Goal: Check status: Check status

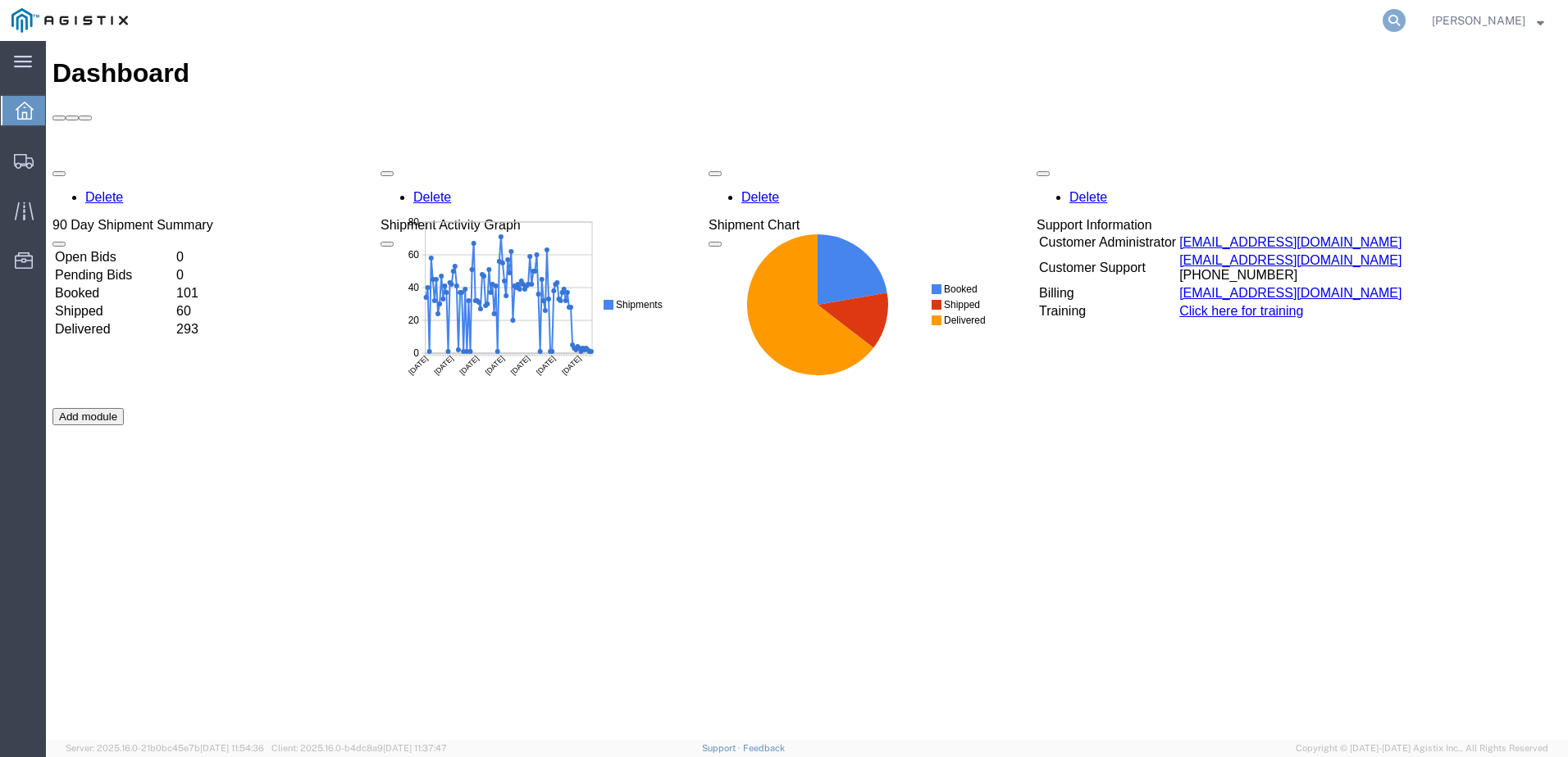
click at [1405, 19] on icon at bounding box center [1393, 20] width 23 height 23
click at [1181, 27] on input "search" at bounding box center [1133, 21] width 498 height 39
paste input "56509211"
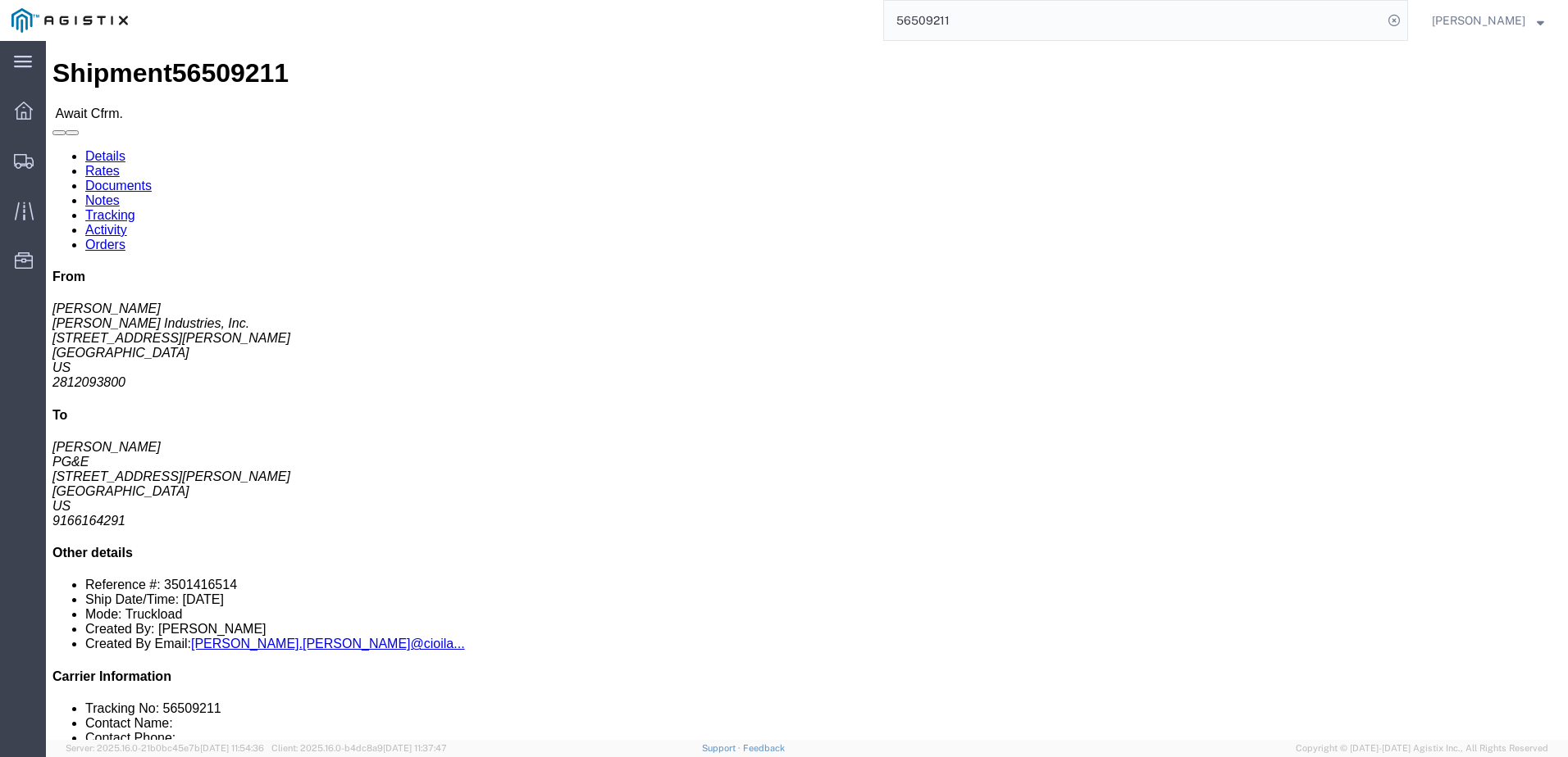
click link "Notes"
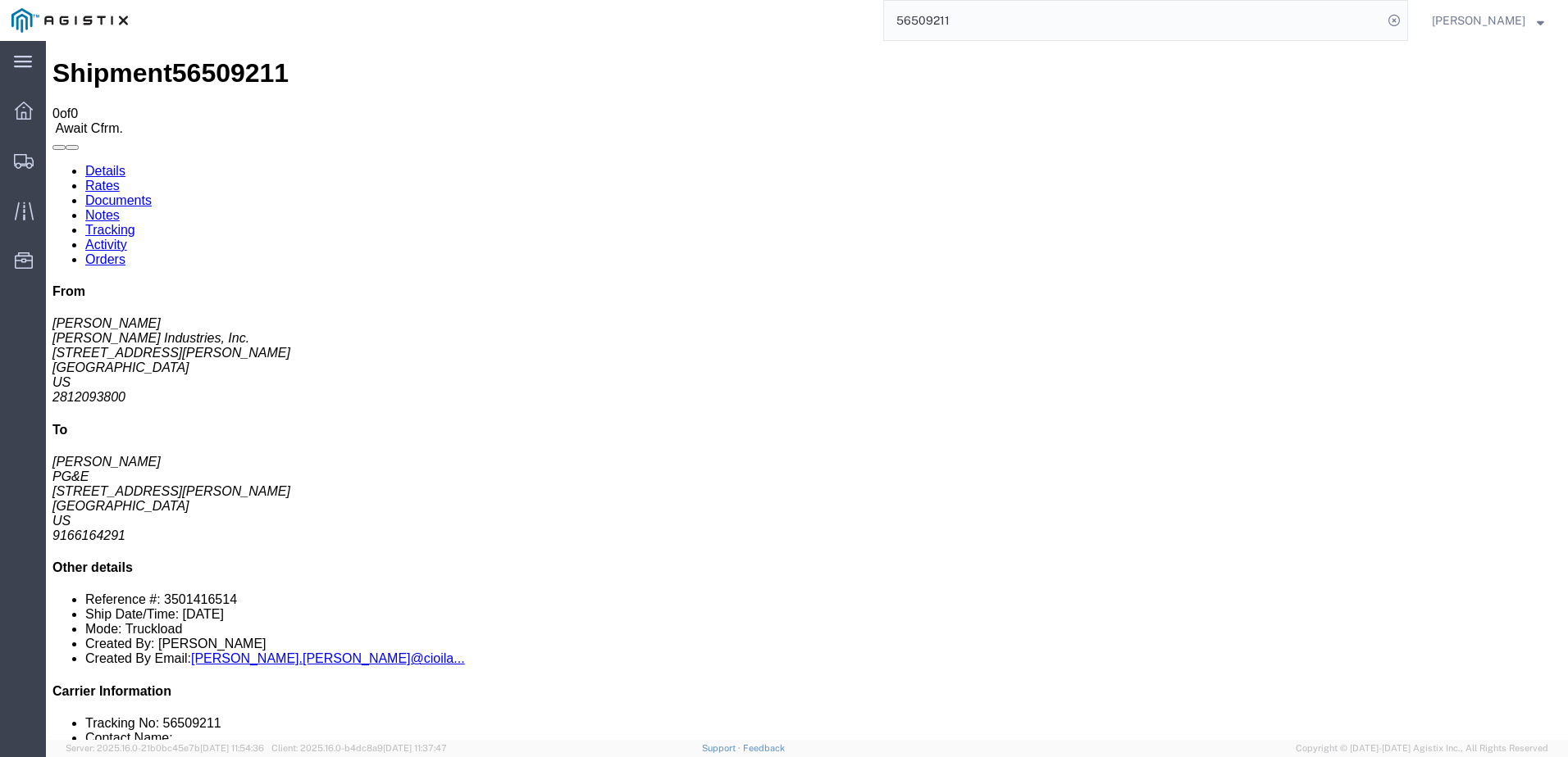
click at [118, 163] on link "Details" at bounding box center [105, 170] width 40 height 14
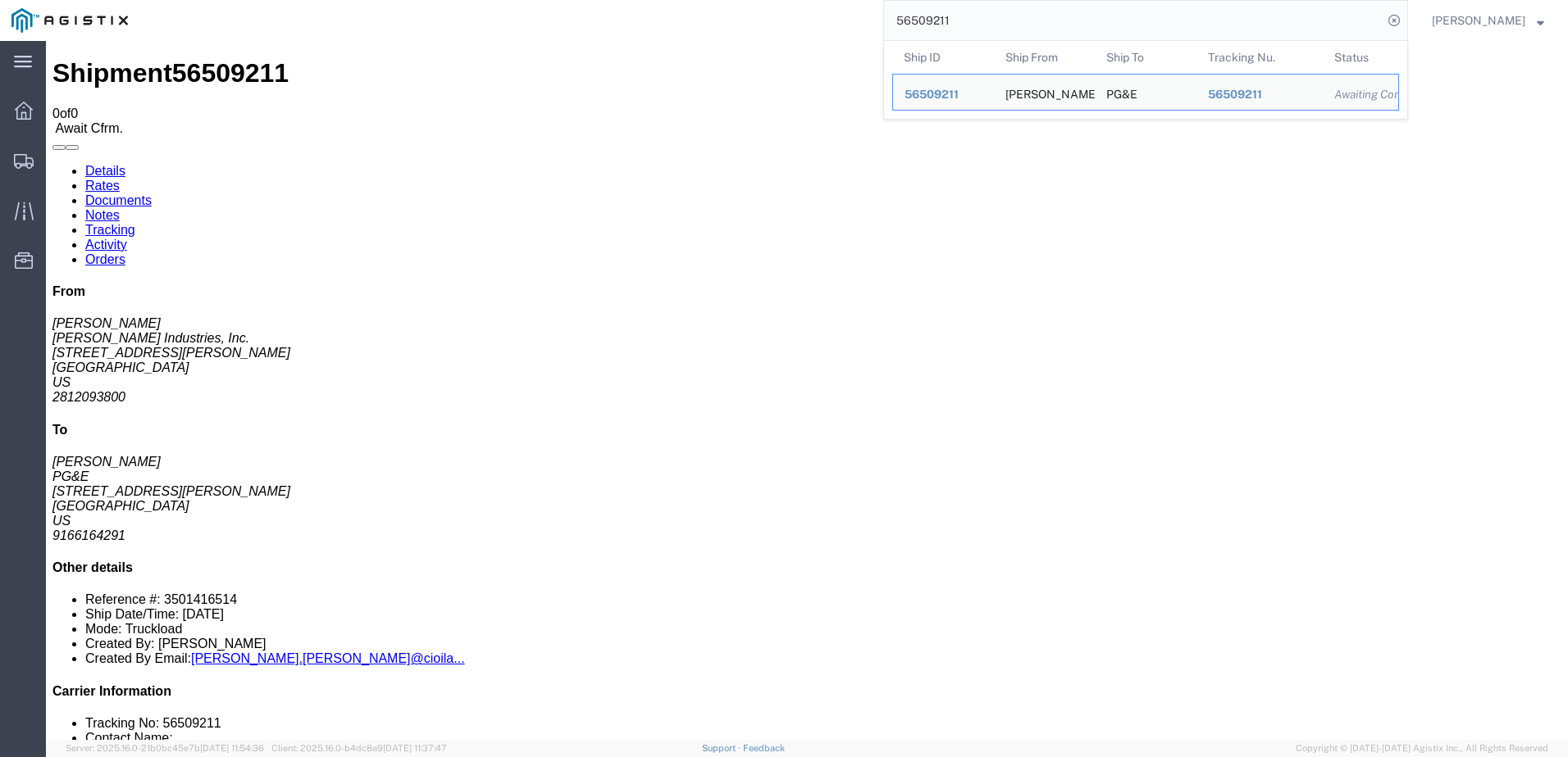
drag, startPoint x: 1044, startPoint y: 20, endPoint x: 849, endPoint y: 27, distance: 195.1
click at [849, 27] on div "56509211 Ship ID Ship From Ship To Tracking Nu. Status Ship ID 56509211 Ship Fr…" at bounding box center [774, 21] width 1269 height 41
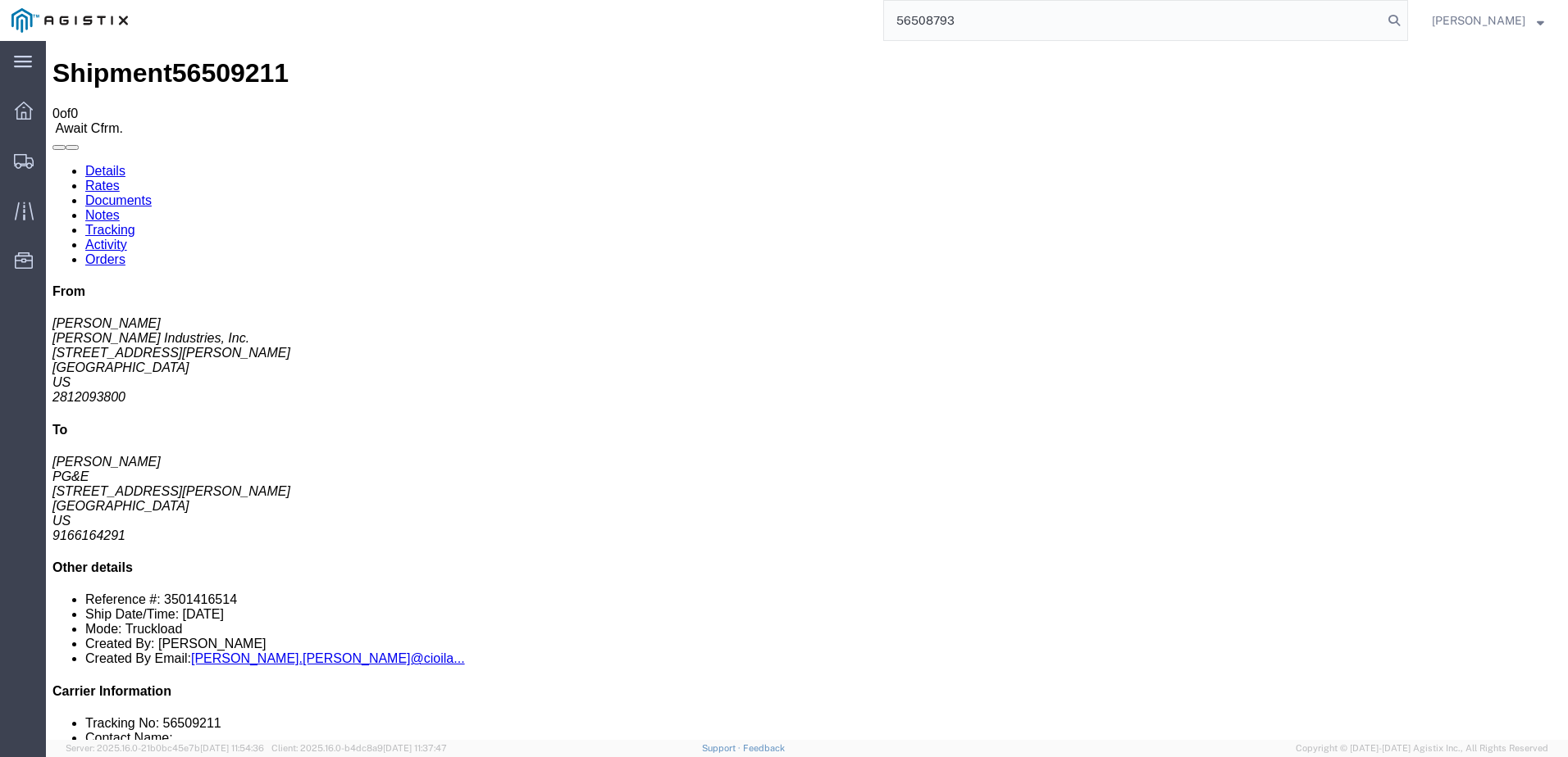
type input "56508793"
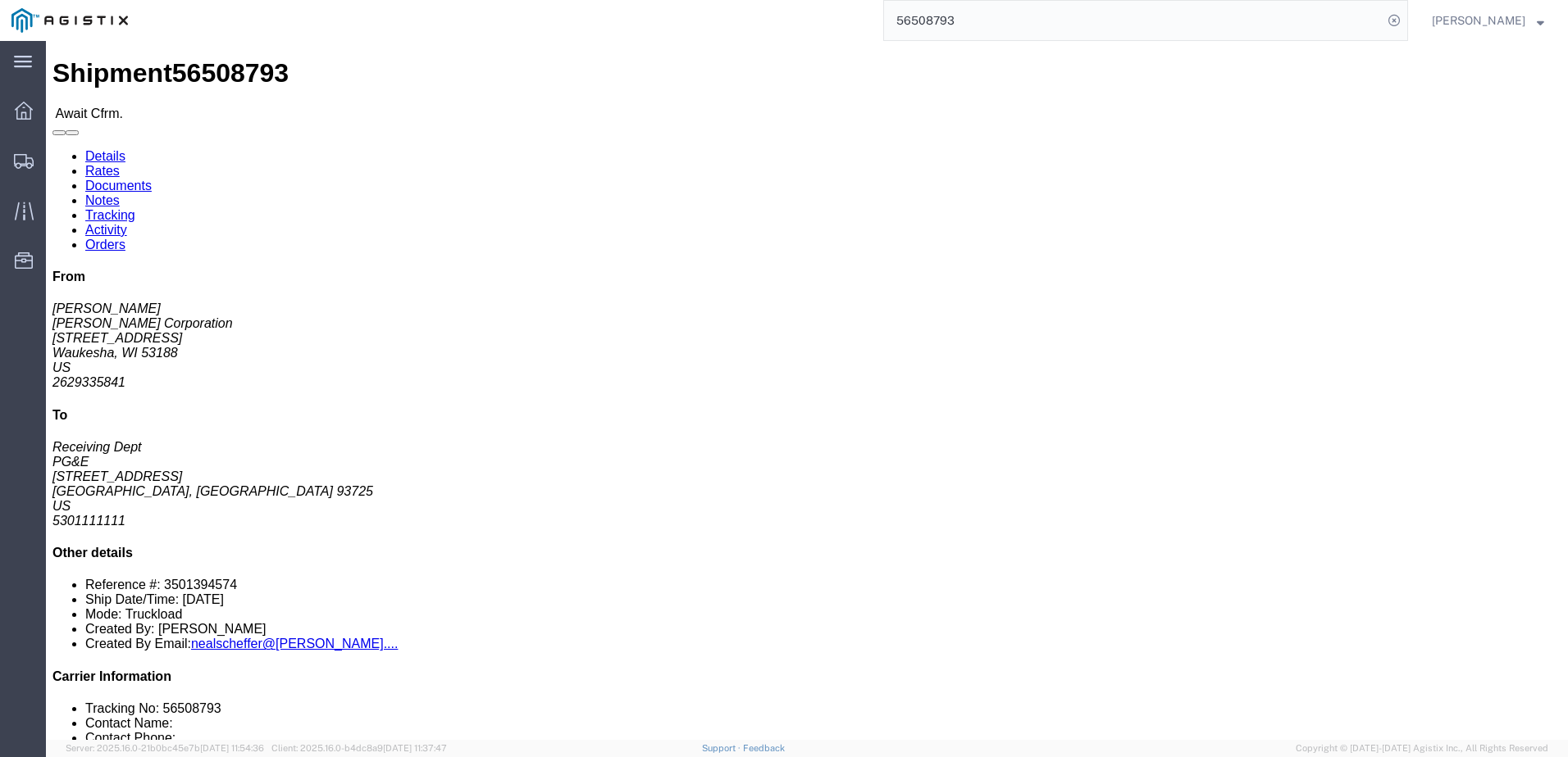
click link "Notes"
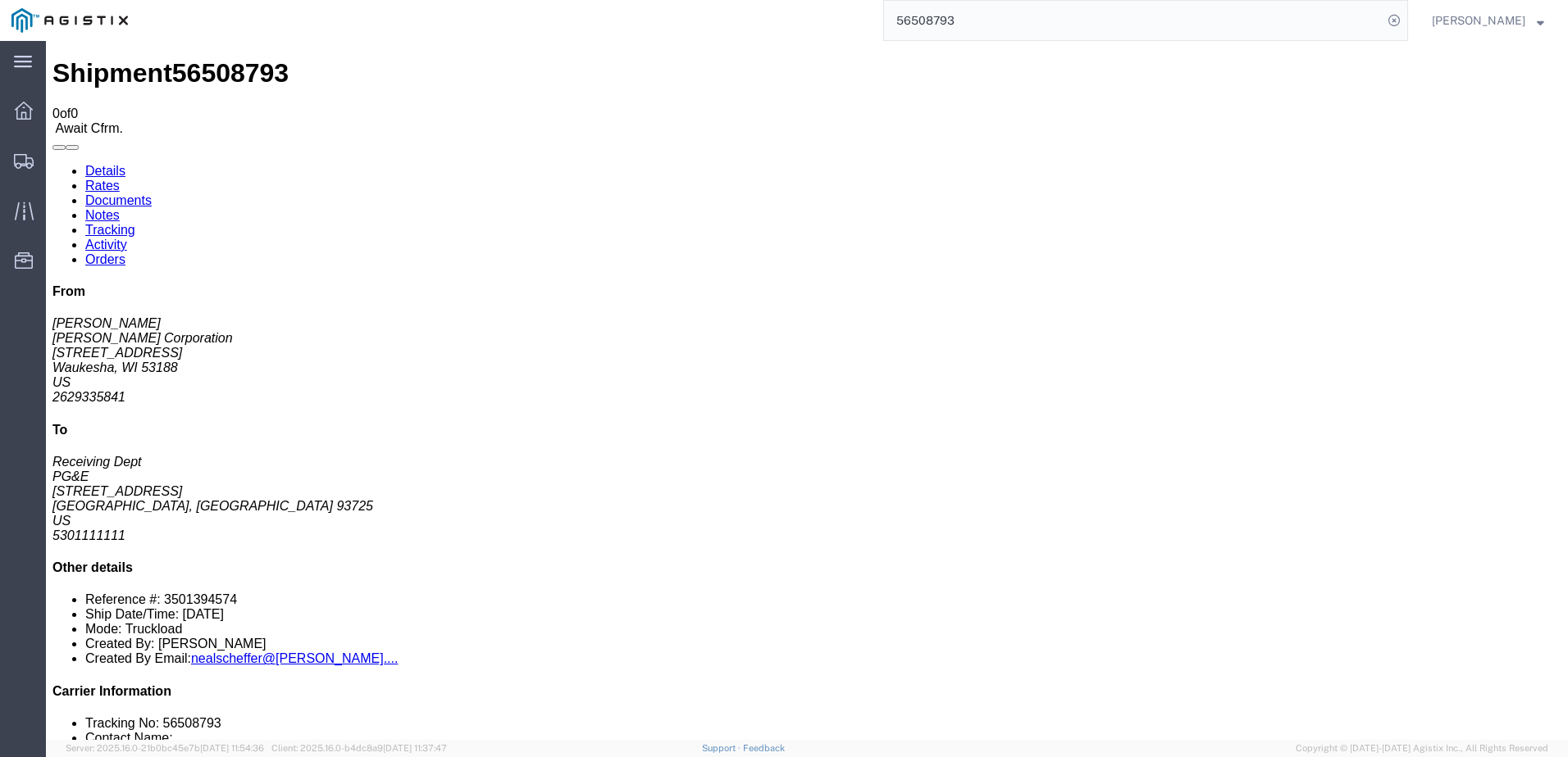
click at [99, 163] on link "Details" at bounding box center [105, 170] width 40 height 14
